Goal: Information Seeking & Learning: Learn about a topic

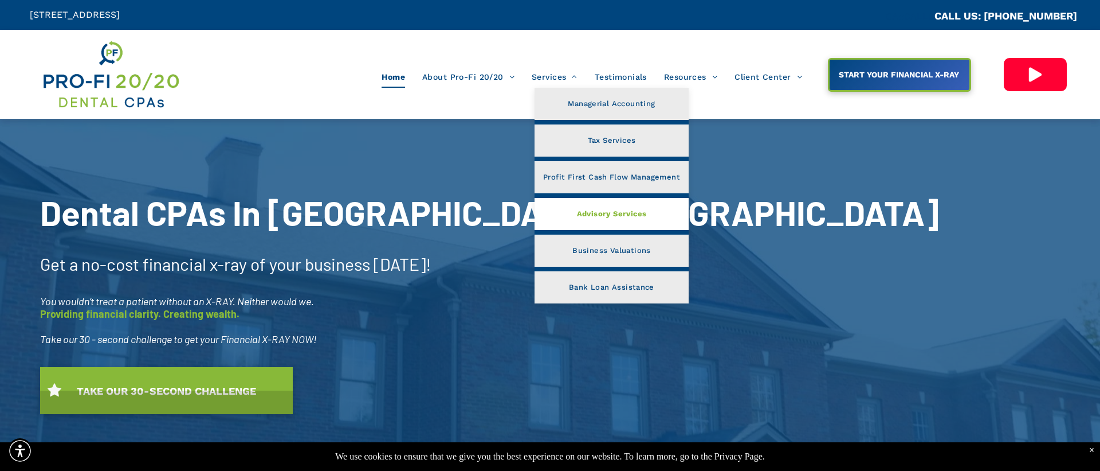
click at [632, 219] on span "Advisory Services" at bounding box center [612, 213] width 70 height 15
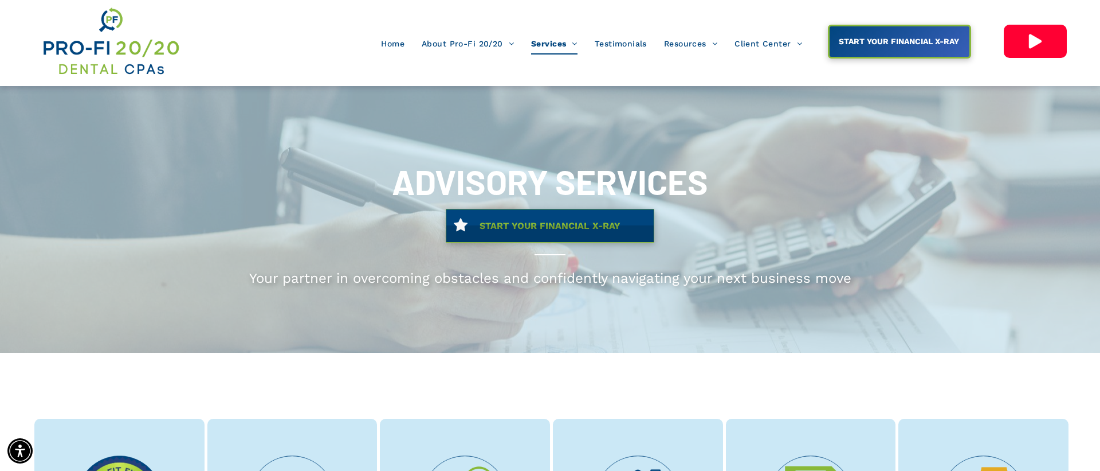
scroll to position [4, 0]
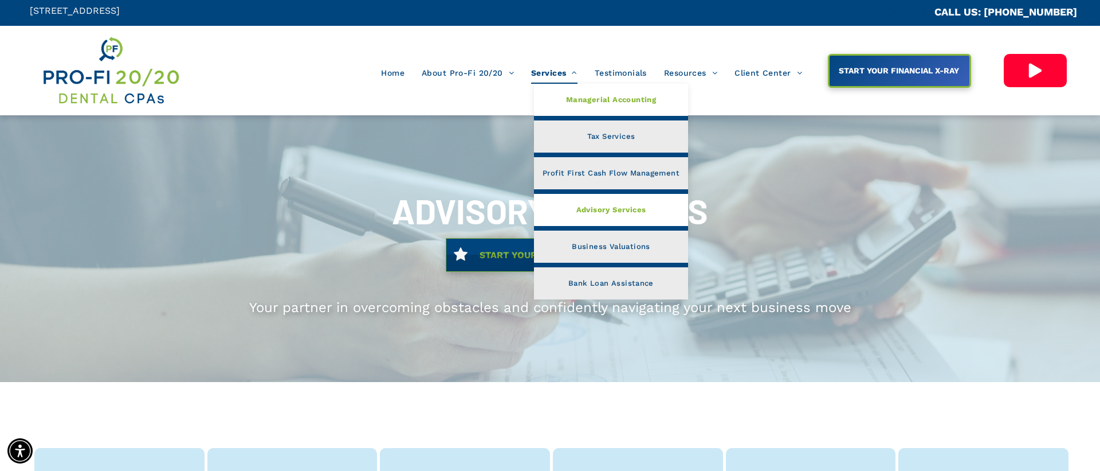
click at [571, 99] on span "Managerial Accounting" at bounding box center [611, 99] width 90 height 15
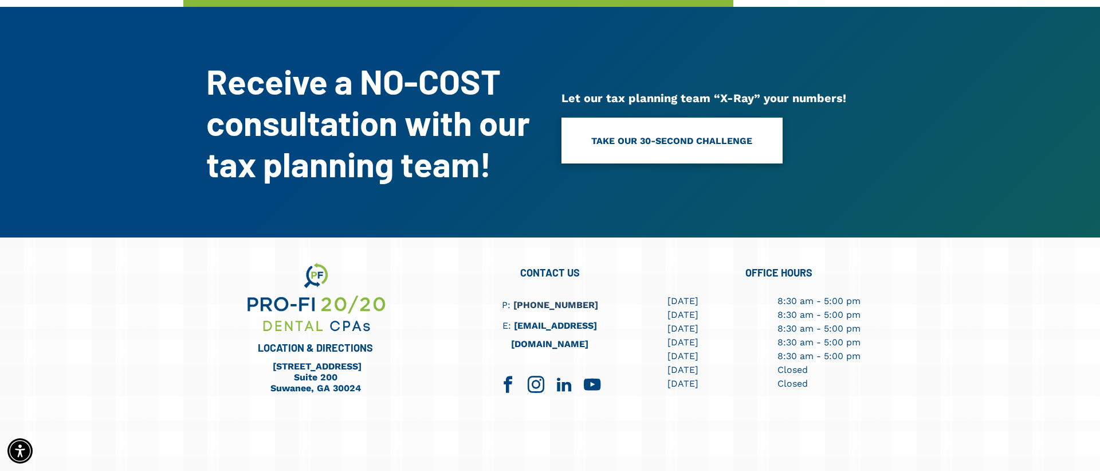
scroll to position [1485, 0]
